Goal: Information Seeking & Learning: Learn about a topic

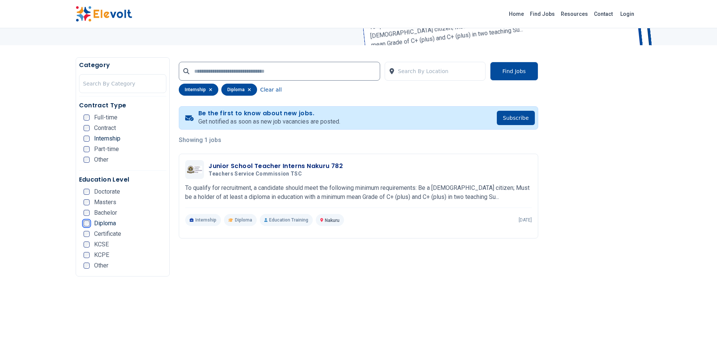
scroll to position [118, 0]
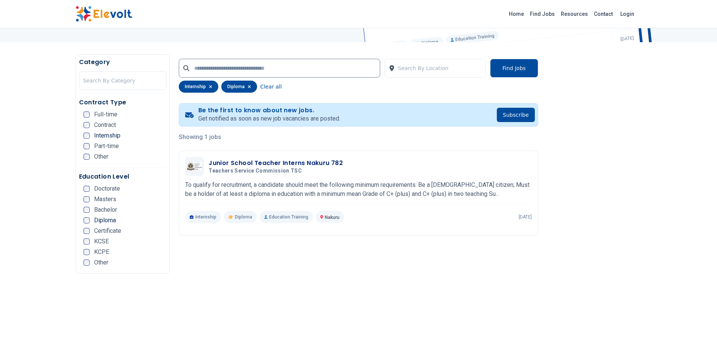
click at [82, 222] on div "Education Level Doctorate Masters Bachelor Diploma Certificate KCSE KCPE Other" at bounding box center [123, 221] width 88 height 98
click at [85, 222] on div "Education Level Doctorate Masters Bachelor Diploma Certificate KCSE KCPE Other" at bounding box center [123, 221] width 88 height 98
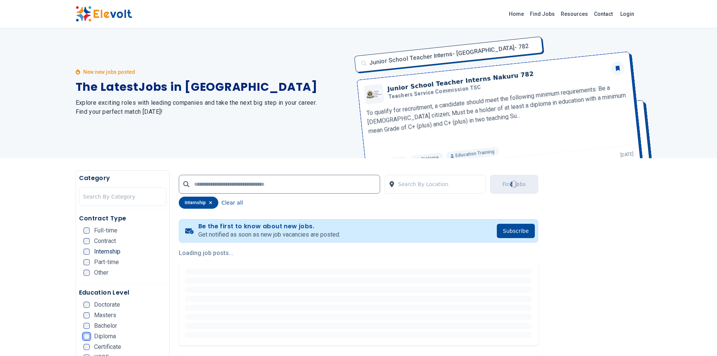
scroll to position [0, 0]
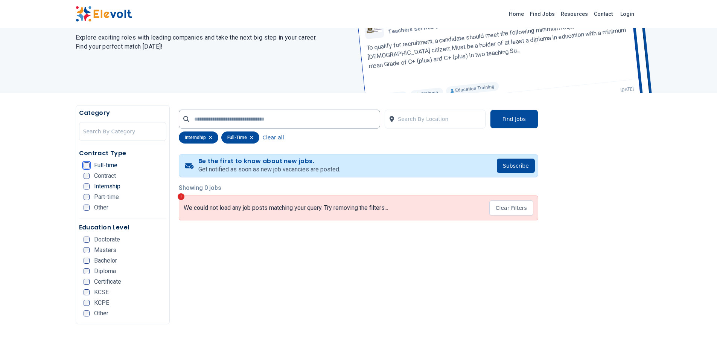
scroll to position [70, 0]
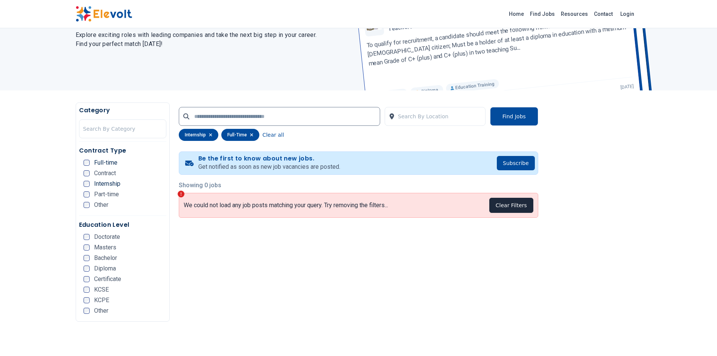
click at [495, 206] on button "Clear Filters" at bounding box center [511, 205] width 44 height 15
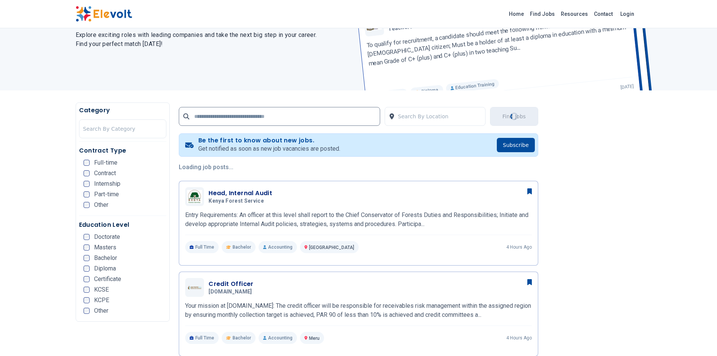
scroll to position [0, 0]
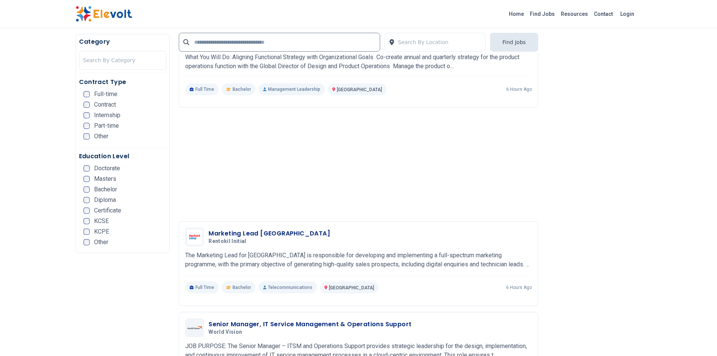
scroll to position [1030, 0]
click at [287, 31] on div "Search By Location Find Jobs" at bounding box center [358, 40] width 359 height 25
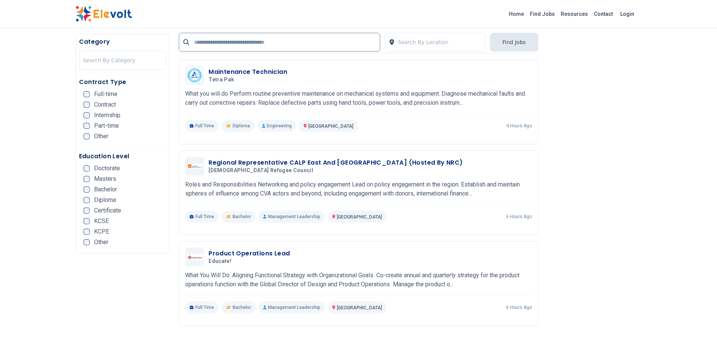
scroll to position [811, 0]
